Goal: Task Accomplishment & Management: Manage account settings

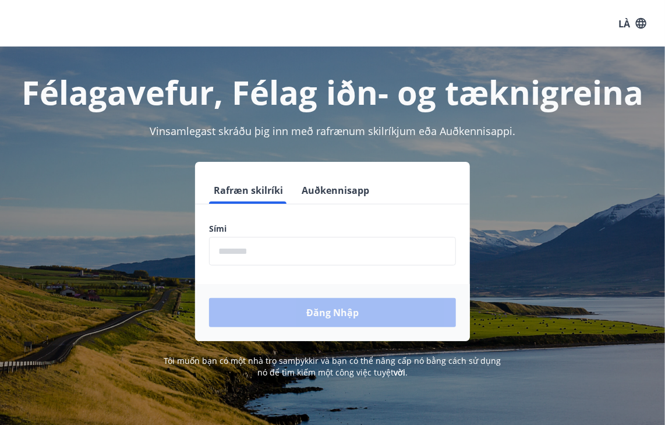
click at [349, 254] on input "phone" at bounding box center [332, 251] width 247 height 29
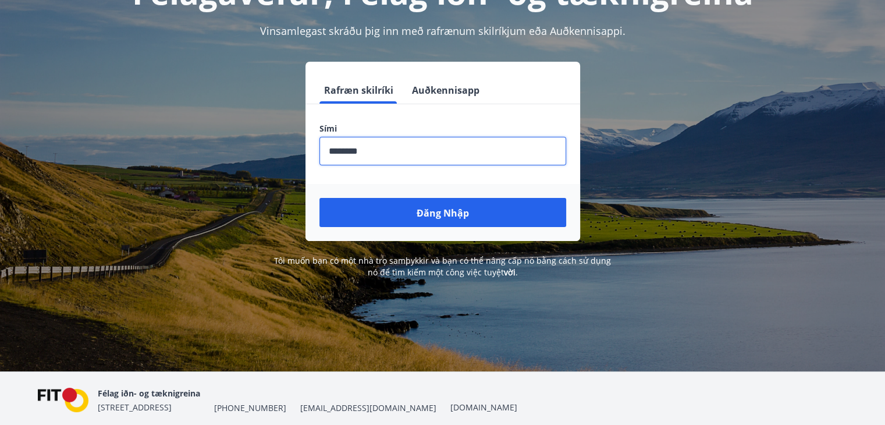
scroll to position [144, 0]
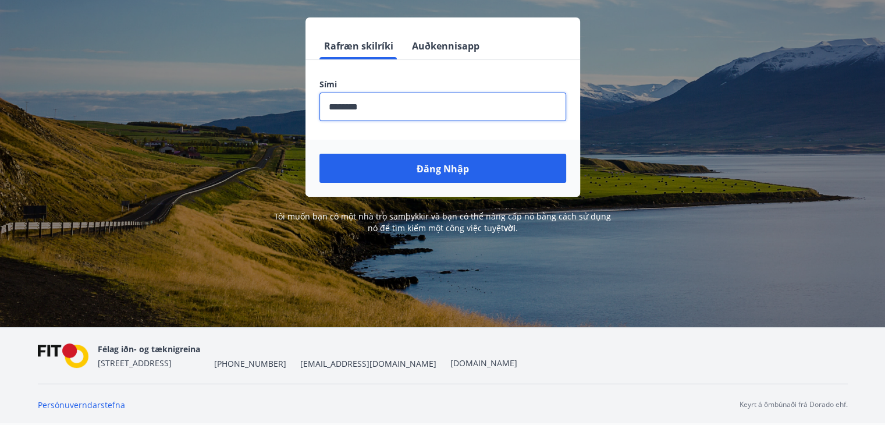
click at [453, 215] on font "Tôi muốn bạn có một nhà trọ samþykkir và bạn có thể nâng cấp nó bằng cách sử dụ…" at bounding box center [442, 222] width 337 height 23
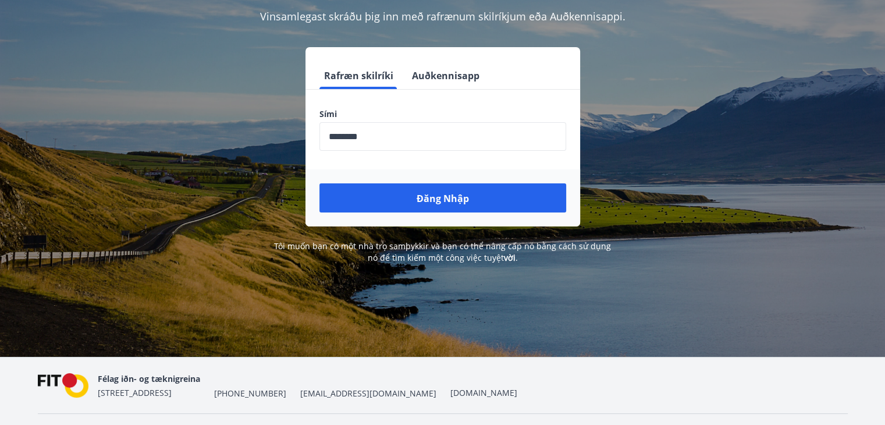
scroll to position [28, 0]
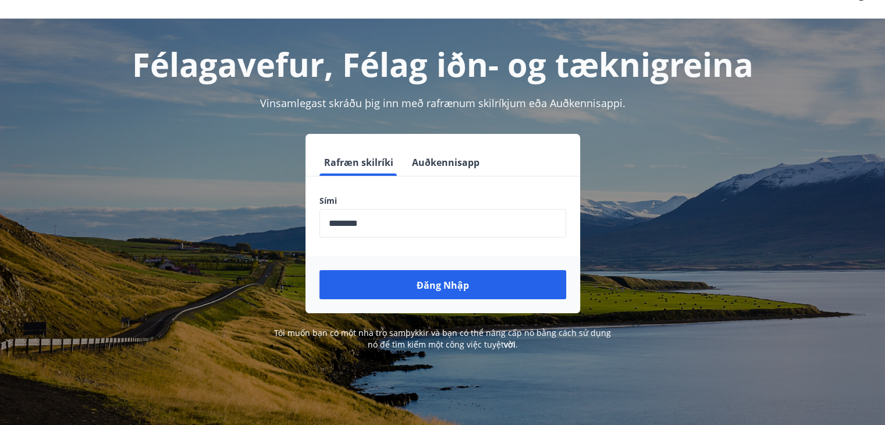
click at [410, 221] on input "phone" at bounding box center [443, 223] width 247 height 29
click at [673, 146] on div "Rafræn skilríki Auðkennisapp Sími ​ Đăng nhập" at bounding box center [443, 223] width 810 height 179
click at [524, 218] on input "phone" at bounding box center [443, 223] width 247 height 29
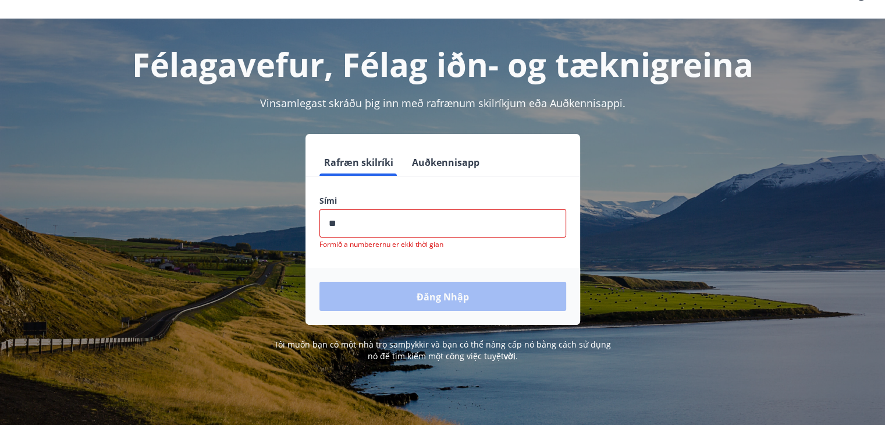
type input "*"
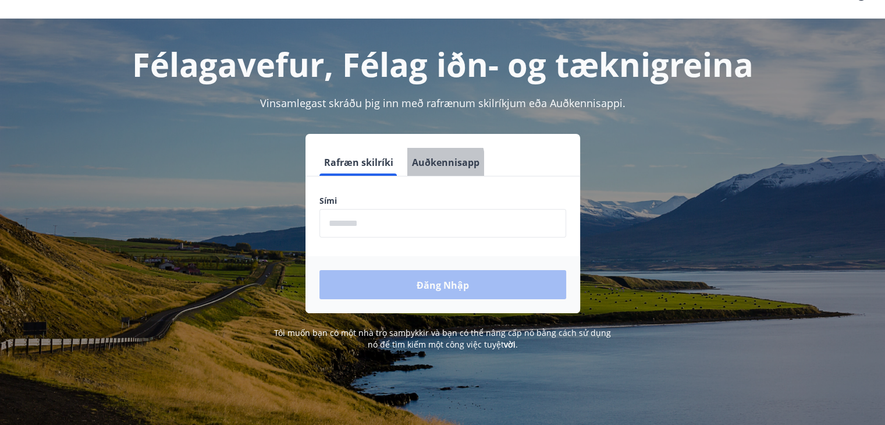
click at [417, 165] on font "Auðkennisapp" at bounding box center [446, 162] width 68 height 13
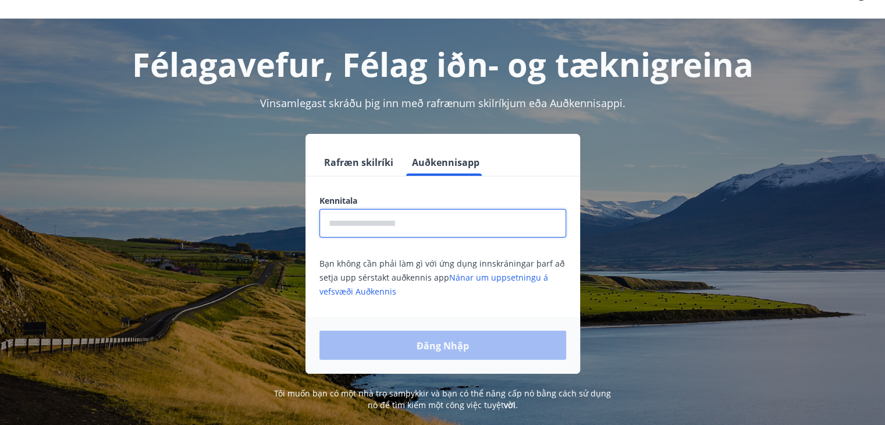
click at [431, 228] on input "text" at bounding box center [443, 223] width 247 height 29
type input "*"
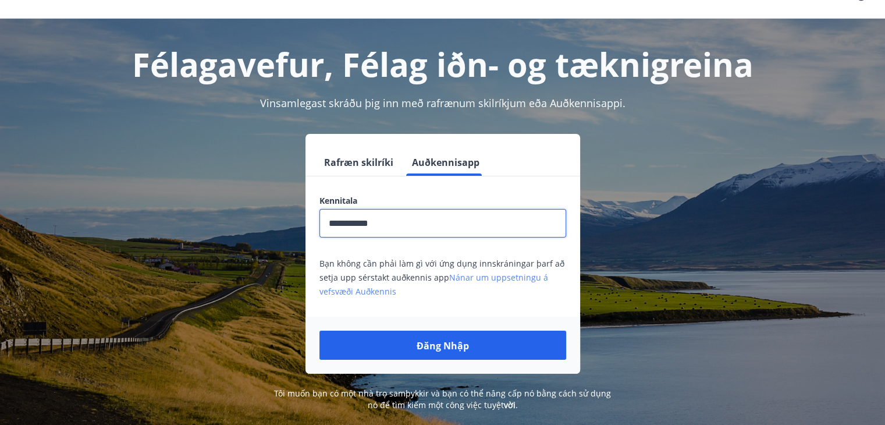
type input "**********"
click at [485, 280] on font "Nánar um uppsetningu á vefsvæði Auðkennis" at bounding box center [434, 284] width 229 height 25
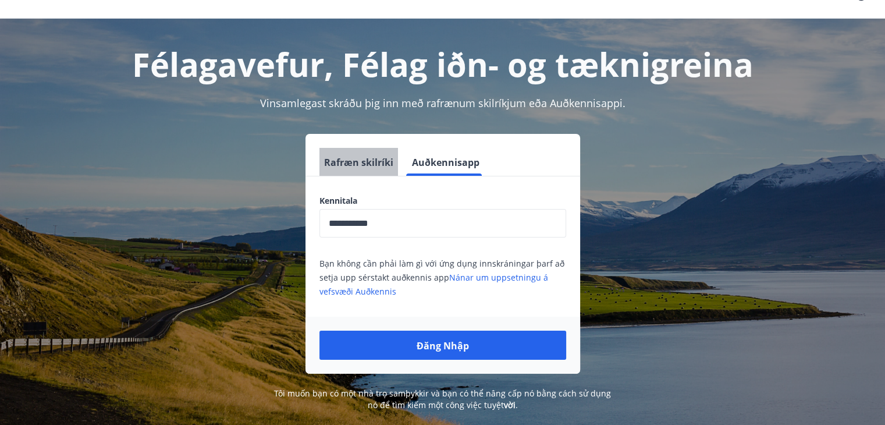
click at [377, 168] on button "Rafræn skilríki" at bounding box center [359, 162] width 79 height 28
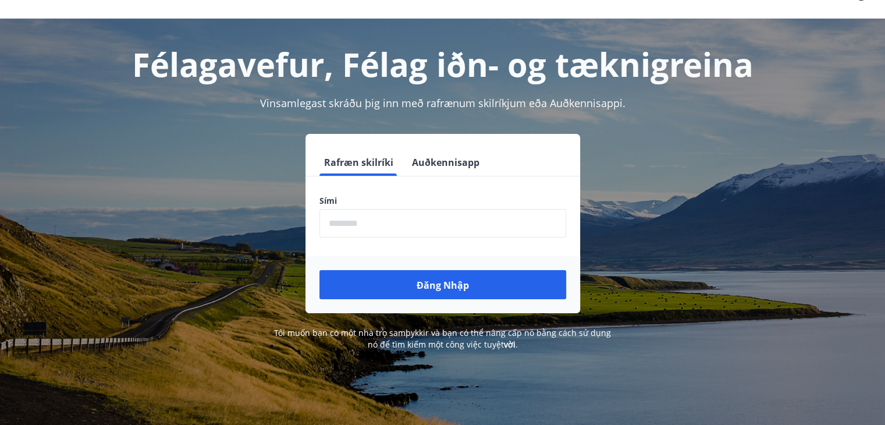
click at [378, 219] on input "phone" at bounding box center [443, 223] width 247 height 29
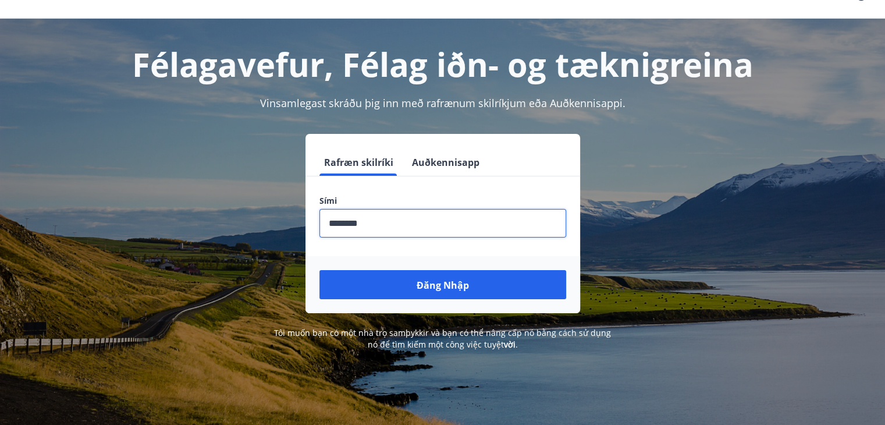
type input "********"
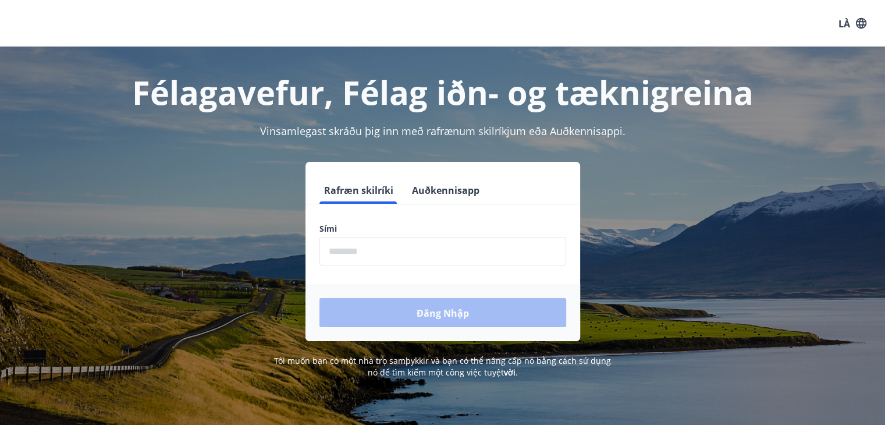
click at [587, 132] on font "Vinsamlegast skráðu þig inn með rafrænum skilríkjum eða Auðkennisappi." at bounding box center [443, 131] width 366 height 14
click at [634, 100] on font "Félagavefur, Félag iðn- og tæknigreina" at bounding box center [443, 92] width 622 height 44
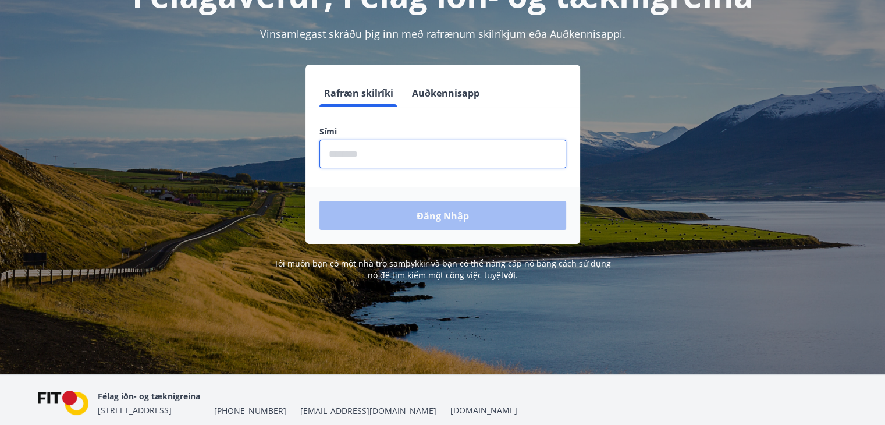
scroll to position [58, 0]
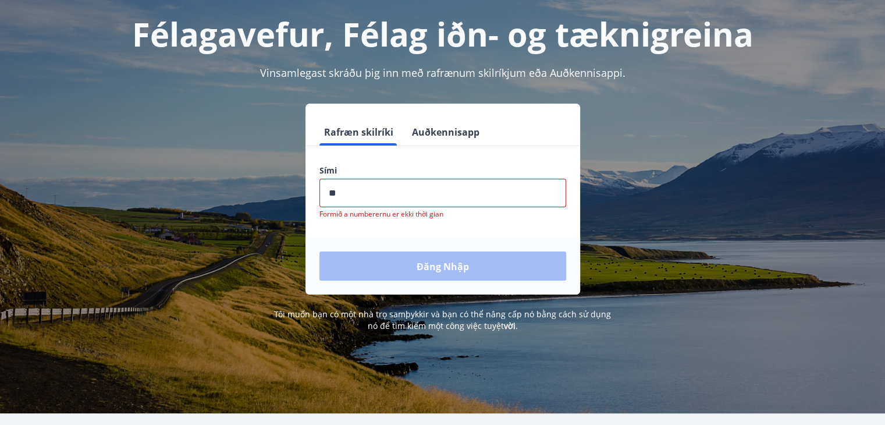
type input "*"
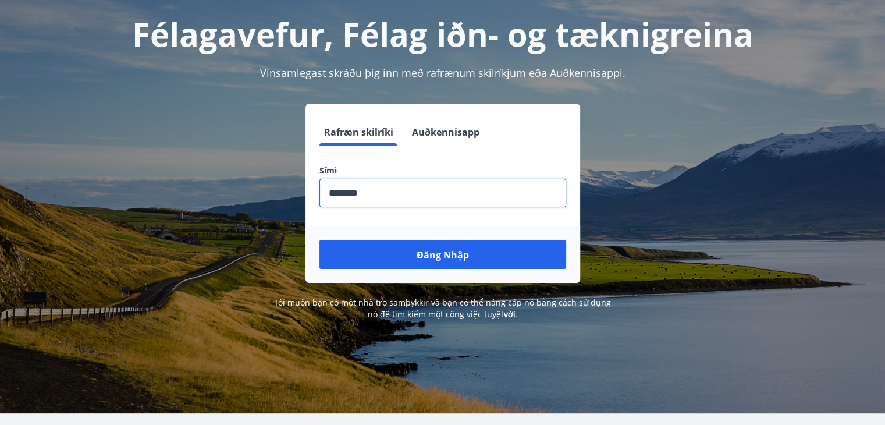
click at [346, 191] on input "phone" at bounding box center [443, 193] width 247 height 29
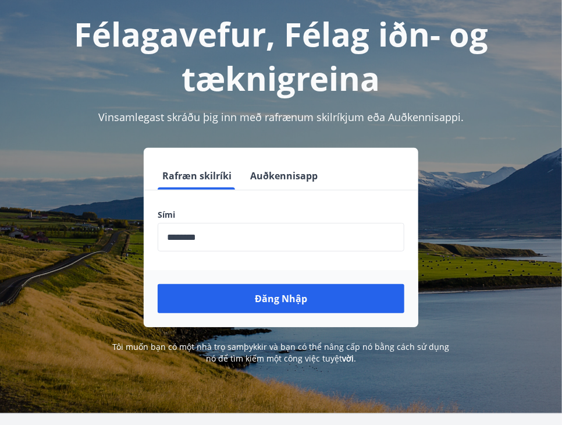
click at [528, 196] on div "Rafræn skilríki Auðkennisapp Sími ​ Đăng nhập" at bounding box center [281, 237] width 534 height 179
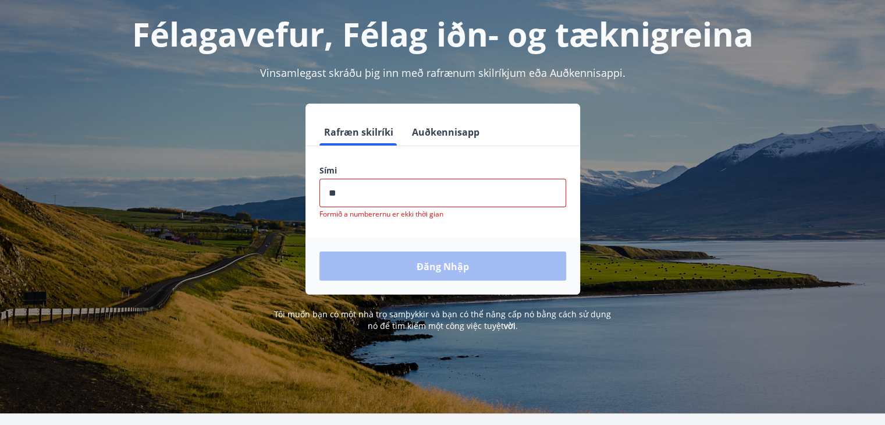
type input "*"
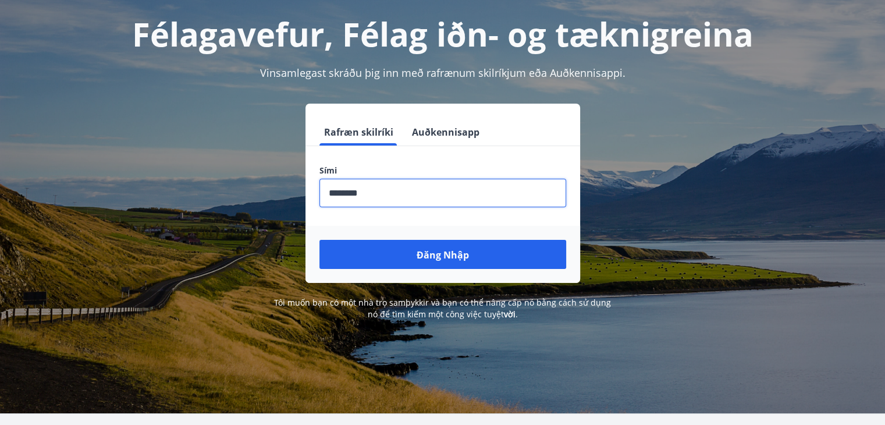
type input "********"
